Goal: Task Accomplishment & Management: Use online tool/utility

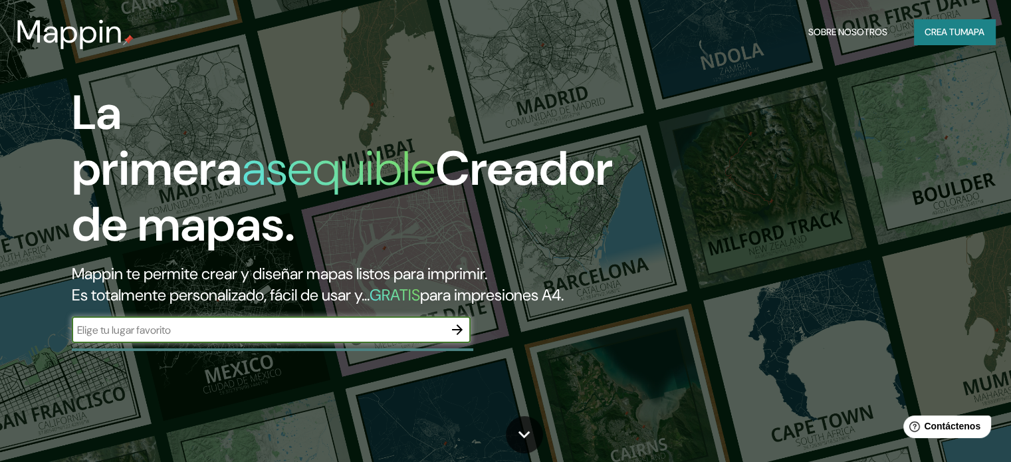
click at [258, 338] on input "text" at bounding box center [258, 329] width 372 height 15
type input "sant [PERSON_NAME]"
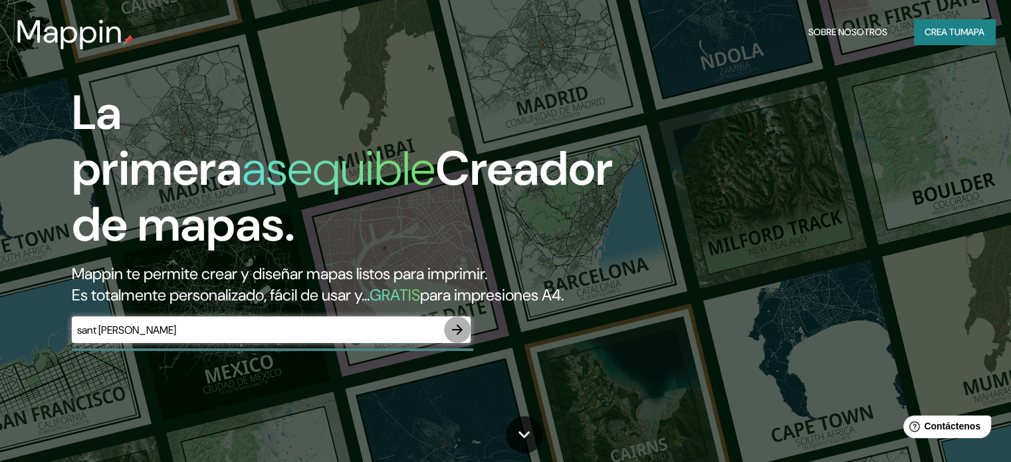
click at [460, 335] on icon "button" at bounding box center [457, 329] width 11 height 11
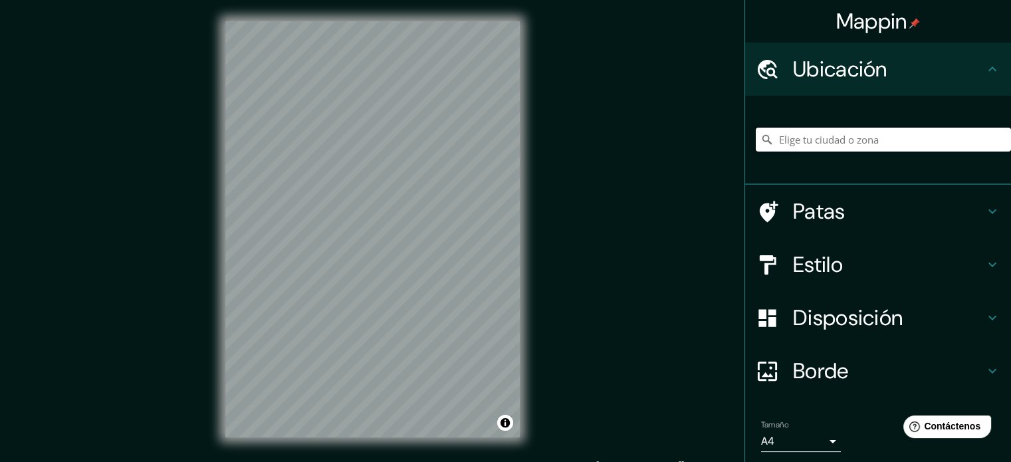
click at [850, 138] on input "Elige tu ciudad o zona" at bounding box center [882, 140] width 255 height 24
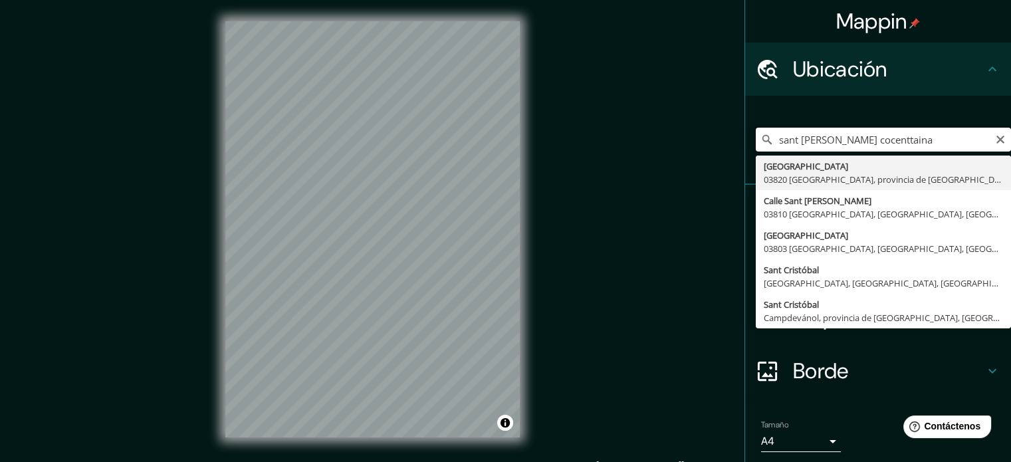
click at [770, 140] on input "sant [PERSON_NAME] cocenttaina" at bounding box center [882, 140] width 255 height 24
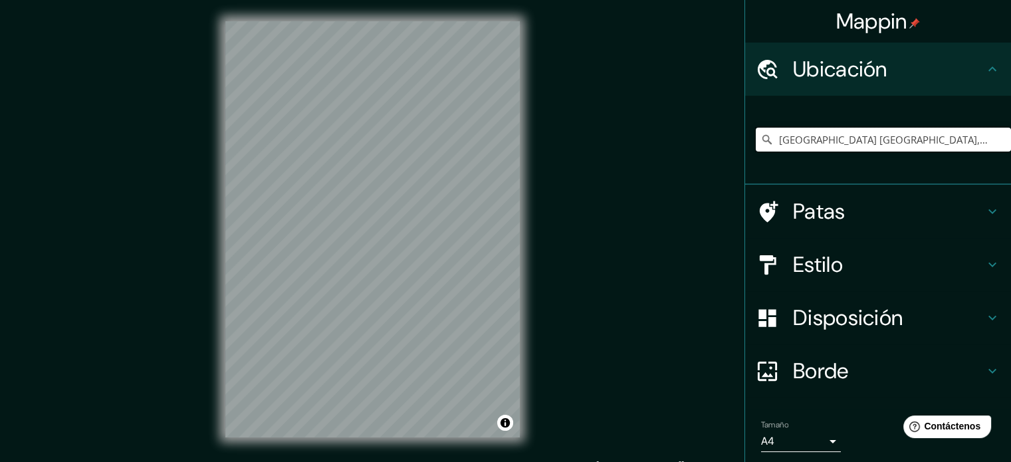
type input "[GEOGRAPHIC_DATA] [GEOGRAPHIC_DATA], provincia de [GEOGRAPHIC_DATA], [GEOGRAPHI…"
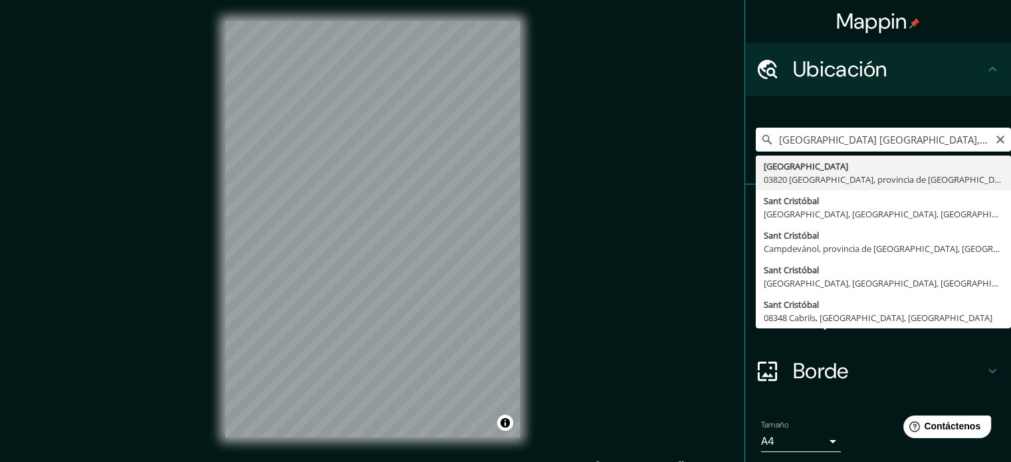
click at [894, 145] on input "[GEOGRAPHIC_DATA] [GEOGRAPHIC_DATA], provincia de [GEOGRAPHIC_DATA], [GEOGRAPHI…" at bounding box center [882, 140] width 255 height 24
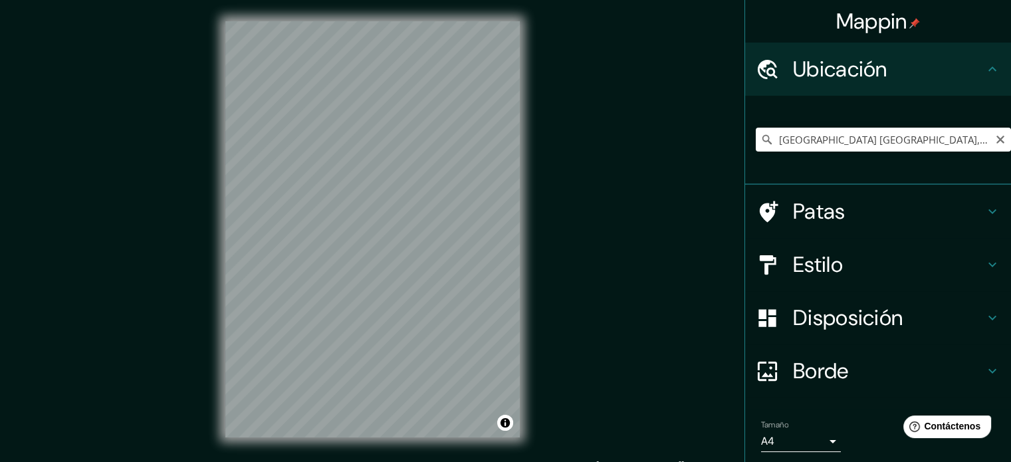
drag, startPoint x: 989, startPoint y: 140, endPoint x: 979, endPoint y: 140, distance: 9.3
click at [996, 140] on icon "Claro" at bounding box center [1000, 140] width 8 height 8
click at [800, 139] on input "Elige tu ciudad o zona" at bounding box center [882, 140] width 255 height 24
paste input "[GEOGRAPHIC_DATA], 31 03829 Cocentaina [GEOGRAPHIC_DATA]"
type input "Avinguda De Cocentaina, 03560 [GEOGRAPHIC_DATA], [GEOGRAPHIC_DATA], [GEOGRAPHIC…"
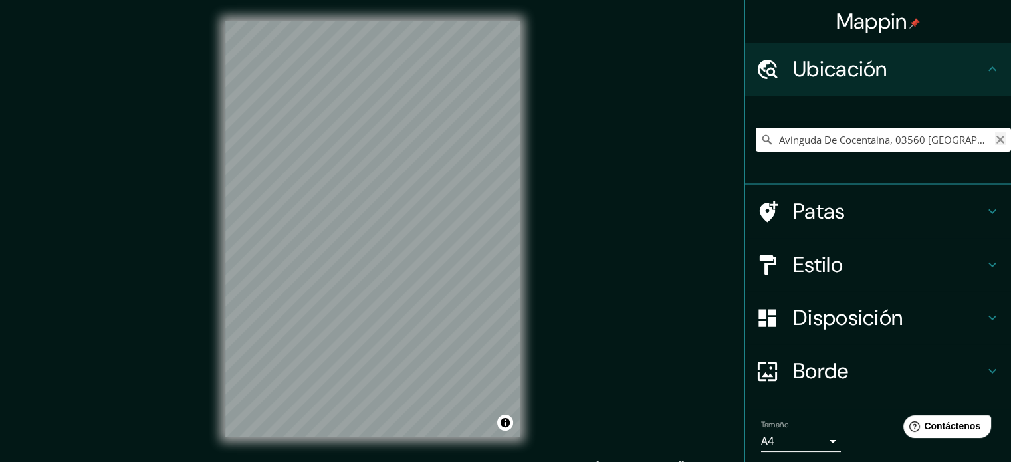
click at [995, 141] on icon "Claro" at bounding box center [1000, 139] width 11 height 11
paste input "[GEOGRAPHIC_DATA], 31 03829 Cocentaina [GEOGRAPHIC_DATA]"
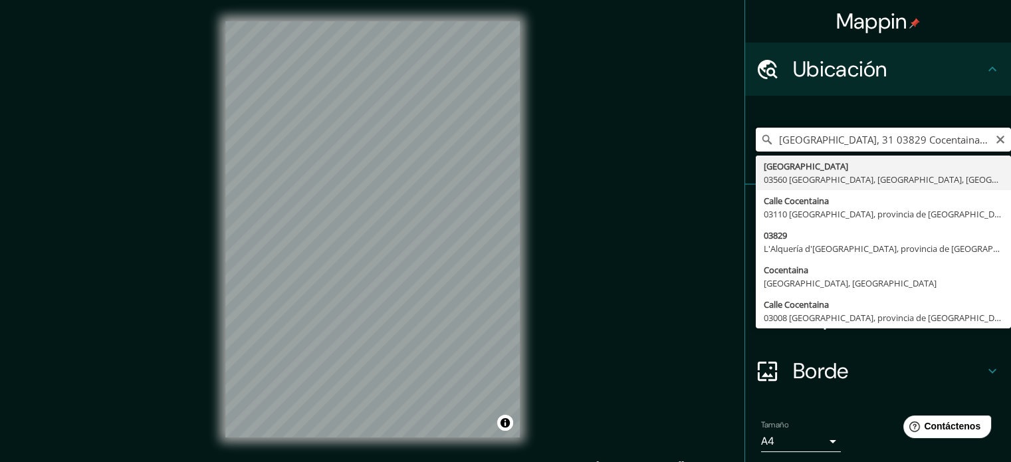
click at [884, 140] on input "[GEOGRAPHIC_DATA], 31 03829 Cocentaina [GEOGRAPHIC_DATA]" at bounding box center [882, 140] width 255 height 24
drag, startPoint x: 881, startPoint y: 139, endPoint x: 852, endPoint y: 135, distance: 28.8
click at [852, 135] on input "[GEOGRAPHIC_DATA], 31 03829 Cocentaina [GEOGRAPHIC_DATA]" at bounding box center [882, 140] width 255 height 24
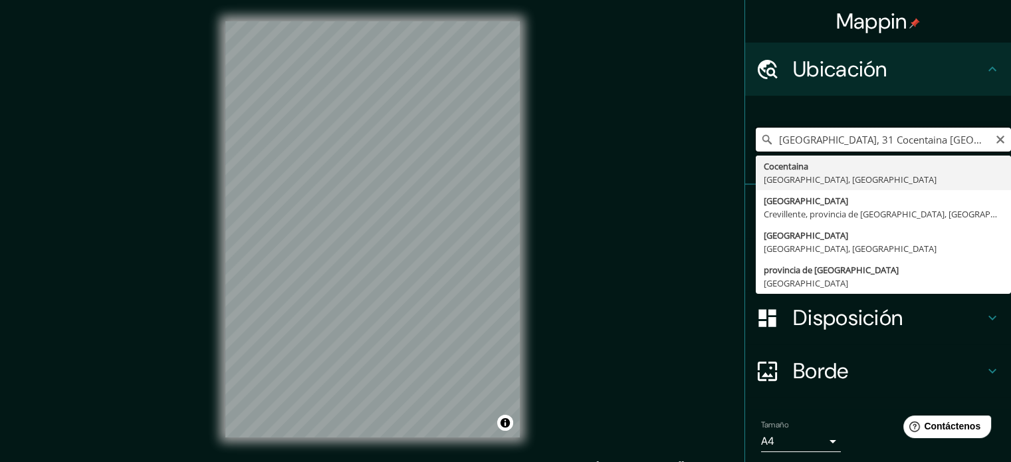
click at [838, 140] on input "[GEOGRAPHIC_DATA], 31 Cocentaina [GEOGRAPHIC_DATA]" at bounding box center [882, 140] width 255 height 24
click at [953, 141] on input "[GEOGRAPHIC_DATA], 31 Cocentaina [GEOGRAPHIC_DATA]" at bounding box center [882, 140] width 255 height 24
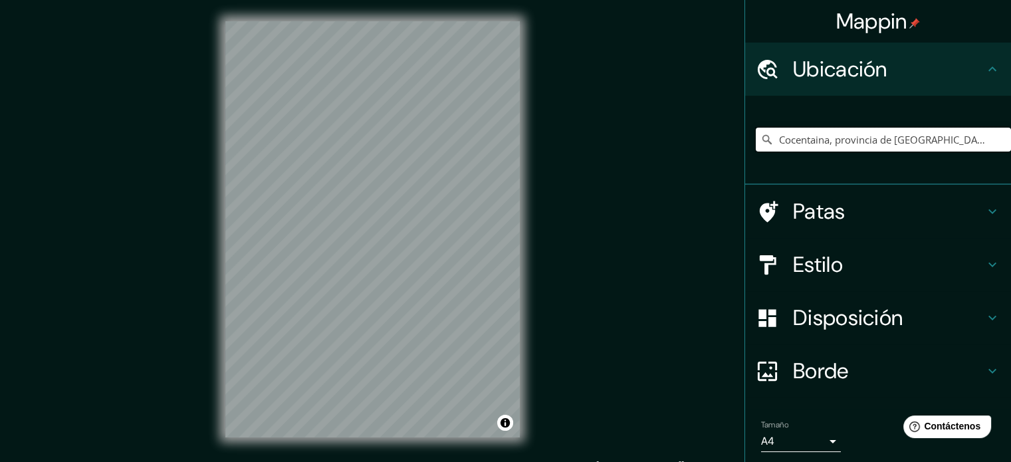
type input "Cocentaina, provincia de [GEOGRAPHIC_DATA], [GEOGRAPHIC_DATA]"
